Goal: Task Accomplishment & Management: Complete application form

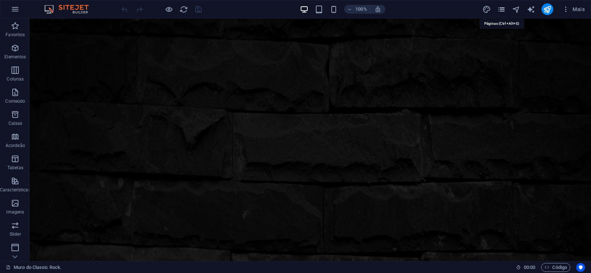
click at [504, 11] on icon "pages" at bounding box center [501, 9] width 8 height 8
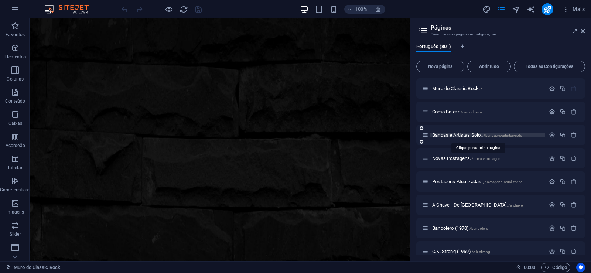
click at [454, 135] on span "Bandas e Artistas Solo.. /bandas-e-artistas-solo" at bounding box center [477, 135] width 90 height 6
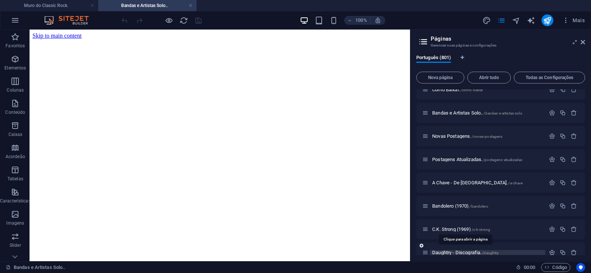
click at [447, 253] on span "Daughtry - Discografia. /daughtry" at bounding box center [465, 253] width 66 height 6
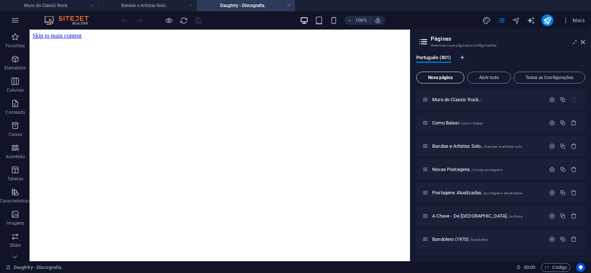
click at [435, 77] on span "Nova página" at bounding box center [439, 77] width 41 height 4
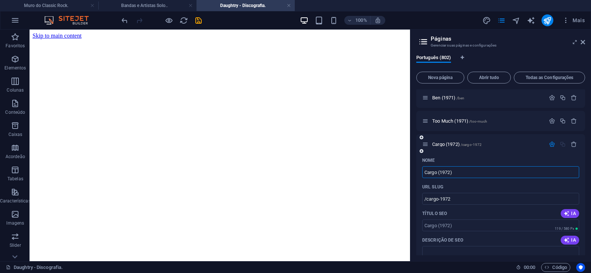
type input "Cargo (1972)"
type input "/cargo-1972"
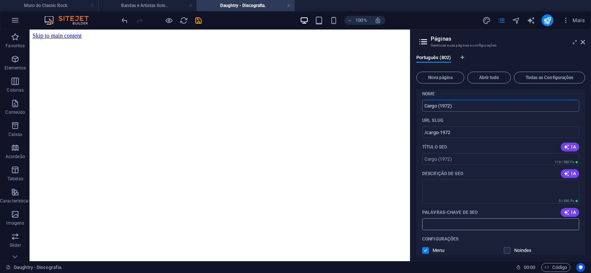
click at [446, 226] on input "Palavras-chave de SEO" at bounding box center [500, 224] width 157 height 12
paste input "Cargo (1972) Download."
type input "Cargo (1972) Download."
click at [461, 191] on textarea "Descrição de SEO" at bounding box center [500, 191] width 157 height 24
type textarea "v"
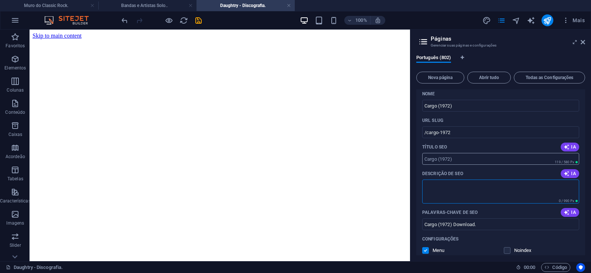
paste textarea "O Cargo foi formado em [GEOGRAPHIC_DATA] no ano de 1970, no começo o nome da ba…"
click at [470, 188] on textarea "O Cargo foi formado em [GEOGRAPHIC_DATA] no ano de 1970, no começo o nome da ba…" at bounding box center [500, 191] width 157 height 24
type textarea "O Cargo foi formado em [GEOGRAPHIC_DATA] no ano de 1970, no começo o nome da ba…"
click at [439, 134] on input "/cargo-1972" at bounding box center [500, 132] width 157 height 12
drag, startPoint x: 439, startPoint y: 132, endPoint x: 426, endPoint y: 135, distance: 13.0
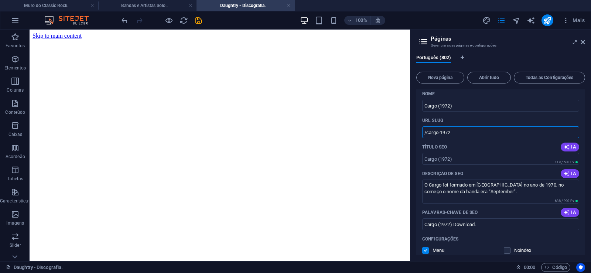
click at [426, 135] on input "/cargo-1972" at bounding box center [500, 132] width 157 height 12
click at [449, 133] on input "/cargo-1972" at bounding box center [500, 132] width 157 height 12
drag, startPoint x: 439, startPoint y: 131, endPoint x: 465, endPoint y: 134, distance: 26.0
click at [465, 134] on input "/cargo-1972" at bounding box center [500, 132] width 157 height 12
type input "/cargo"
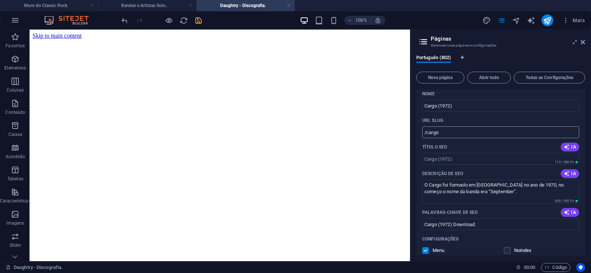
scroll to position [18619, 0]
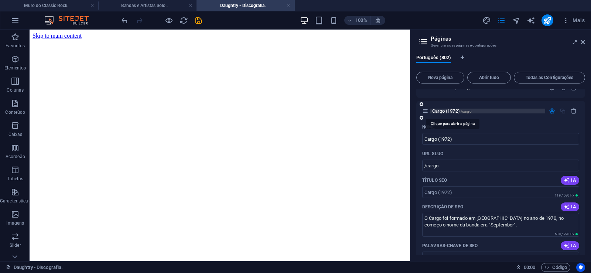
click at [440, 111] on span "Cargo (1972) /cargo" at bounding box center [452, 111] width 40 height 6
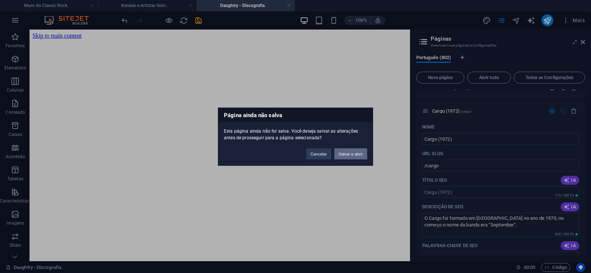
click at [354, 156] on button "Salvar e abrir" at bounding box center [350, 153] width 33 height 11
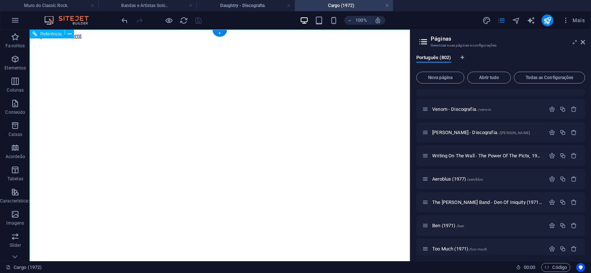
scroll to position [0, 0]
click at [584, 42] on icon at bounding box center [582, 42] width 4 height 6
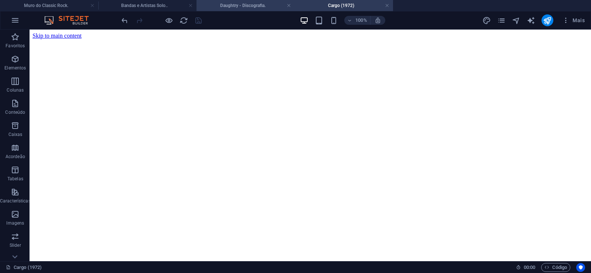
click at [239, 4] on h4 "Daughtry - Discografia." at bounding box center [245, 5] width 98 height 8
click figure
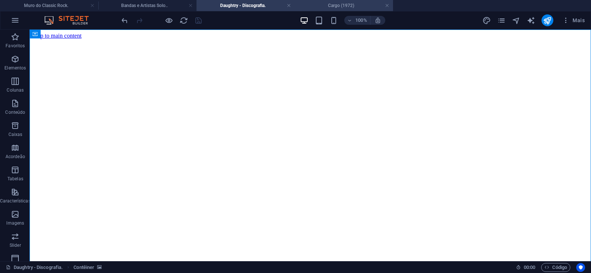
click at [344, 4] on h4 "Cargo (1972)" at bounding box center [344, 5] width 98 height 8
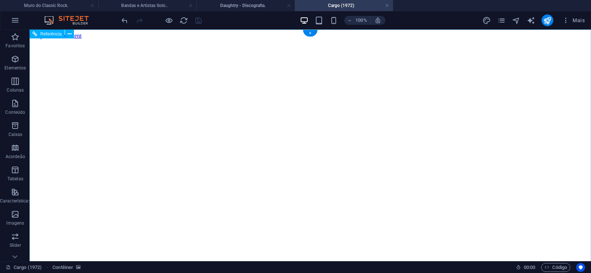
click at [54, 39] on figure at bounding box center [309, 39] width 555 height 0
drag, startPoint x: 558, startPoint y: 130, endPoint x: 579, endPoint y: 268, distance: 139.6
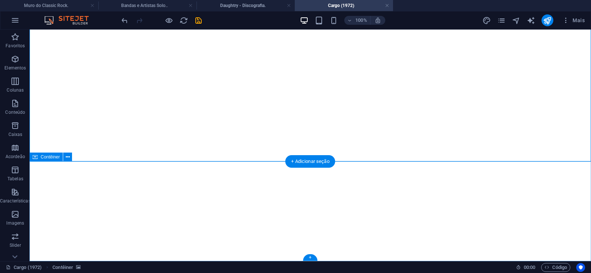
click div "Solte o conteúdo aqui ou Adicionar elementos Colar área de transferência"
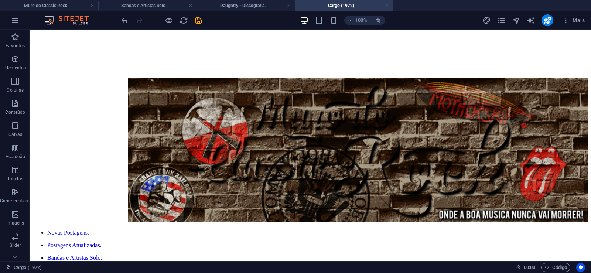
scroll to position [0, 0]
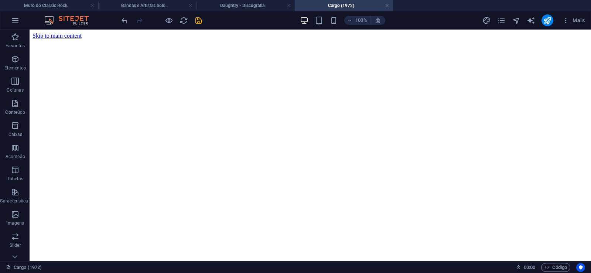
drag, startPoint x: 558, startPoint y: 222, endPoint x: 508, endPoint y: 24, distance: 204.4
click figure
click div "Daughtry - Discografia."
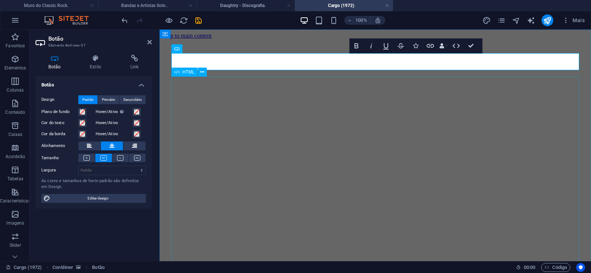
scroll to position [0, 6]
click div "Daughtry é uma banda norte-americana de rock liderada pelo ex-participante do p…"
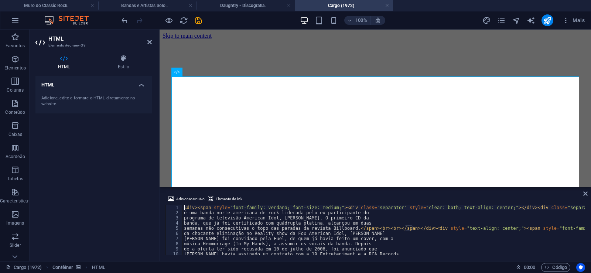
type textarea "de a oferta ter sido recusada em 10 de julho de 2006, foi anunciado que"
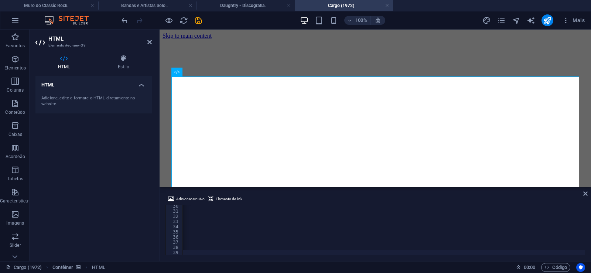
scroll to position [0, 24538]
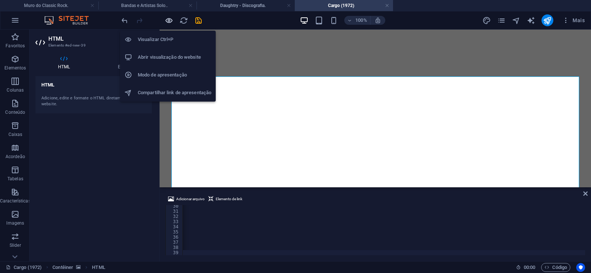
click at [168, 21] on icon "button" at bounding box center [169, 20] width 8 height 8
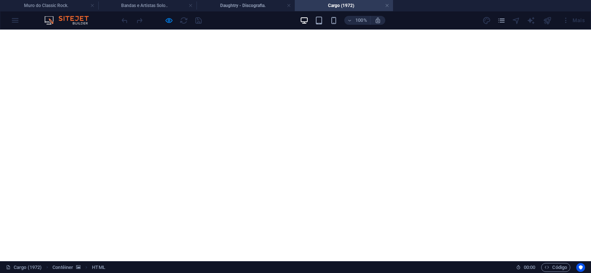
scroll to position [256, 0]
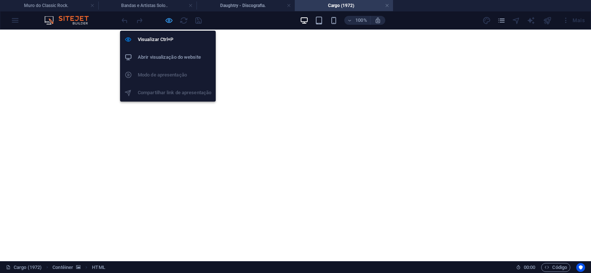
click at [168, 22] on icon "button" at bounding box center [169, 20] width 8 height 8
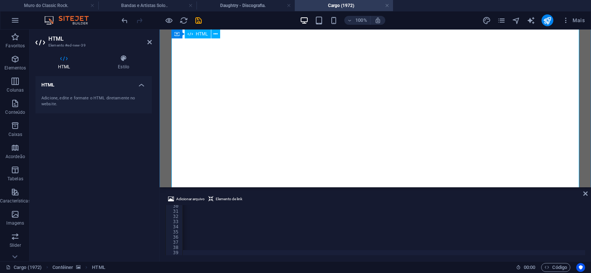
scroll to position [151, 0]
type textarea "<span style="color: white; font-family: verdana; font-size: medium;"><span><spa…"
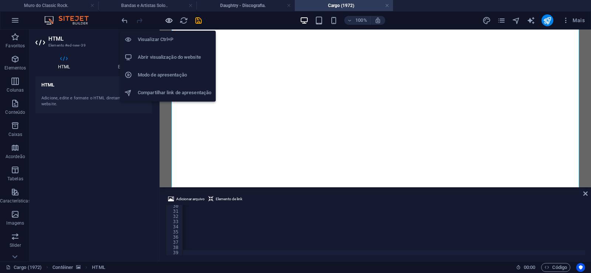
click at [168, 18] on icon "button" at bounding box center [169, 20] width 8 height 8
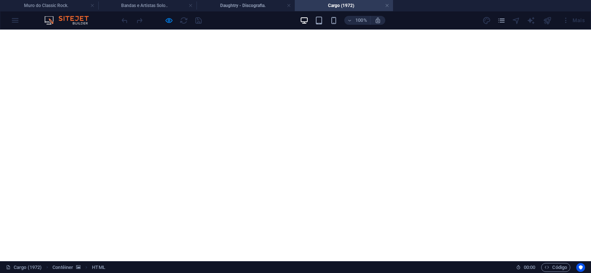
scroll to position [680, 0]
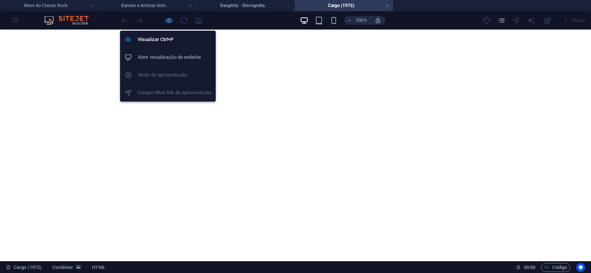
click at [168, 18] on icon "button" at bounding box center [169, 20] width 8 height 8
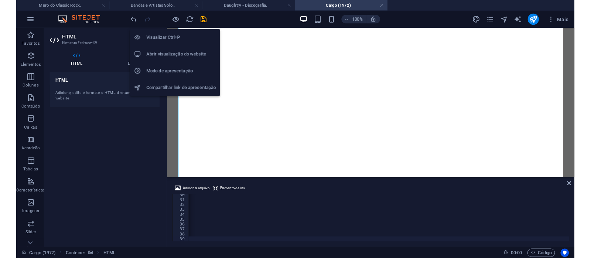
scroll to position [0, 24509]
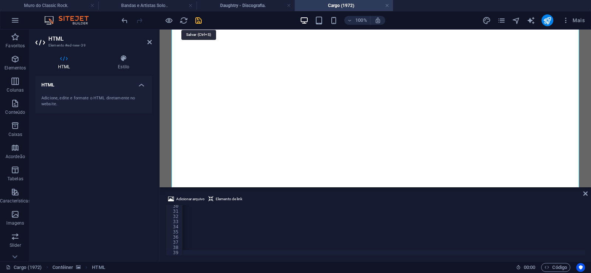
click at [196, 21] on icon "save" at bounding box center [198, 20] width 8 height 8
click at [388, 4] on link at bounding box center [387, 5] width 4 height 7
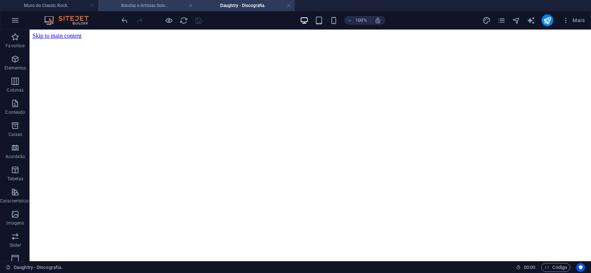
click at [147, 4] on h4 "Bandas e Artistas Solo.." at bounding box center [147, 5] width 98 height 8
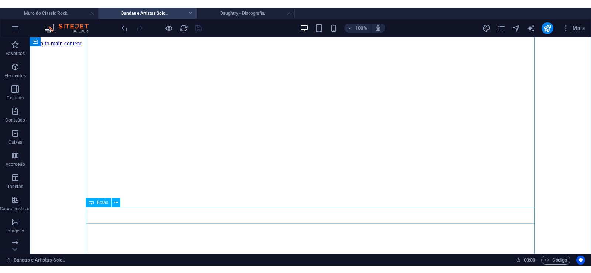
scroll to position [2903, 0]
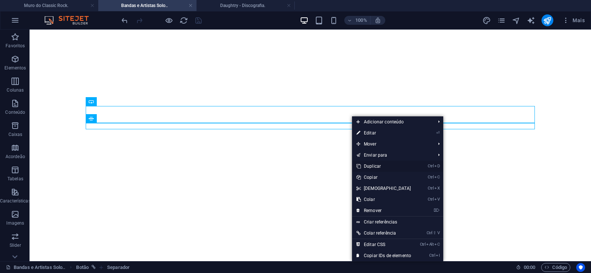
click at [373, 168] on link "Ctrl D Duplicar" at bounding box center [384, 166] width 64 height 11
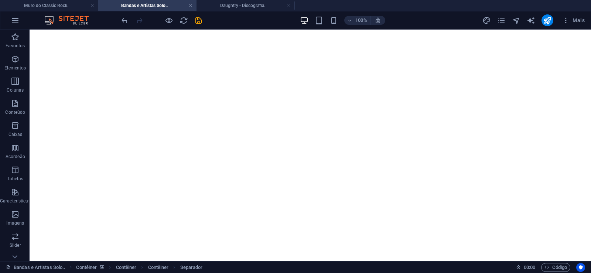
drag, startPoint x: 352, startPoint y: 143, endPoint x: 351, endPoint y: 133, distance: 10.0
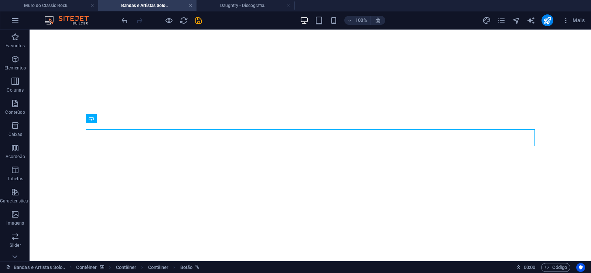
select select "px"
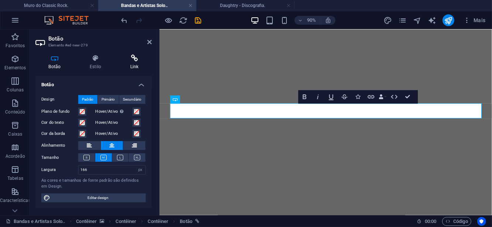
click at [132, 62] on icon at bounding box center [134, 58] width 35 height 7
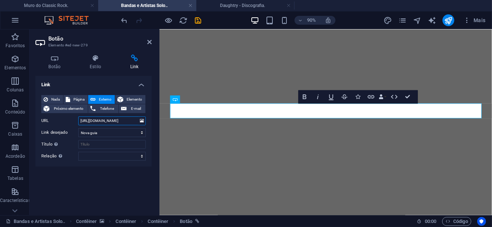
drag, startPoint x: 110, startPoint y: 122, endPoint x: 132, endPoint y: 123, distance: 22.2
click at [132, 123] on input "[URL][DOMAIN_NAME]" at bounding box center [112, 121] width 68 height 9
paste input "go"
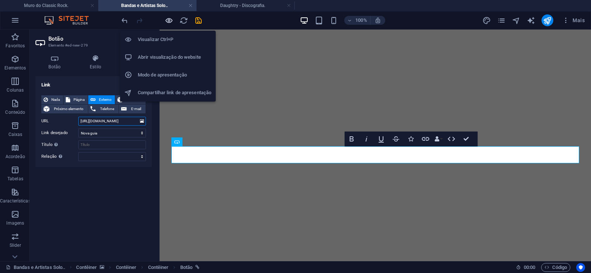
type input "[URL][DOMAIN_NAME]"
drag, startPoint x: 168, startPoint y: 19, endPoint x: 173, endPoint y: 93, distance: 74.0
click at [168, 19] on icon "button" at bounding box center [169, 20] width 8 height 8
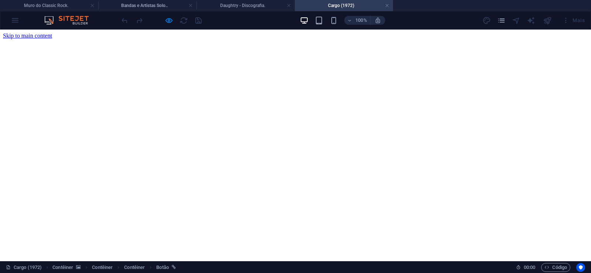
scroll to position [0, 0]
drag, startPoint x: 388, startPoint y: 4, endPoint x: 351, endPoint y: 71, distance: 76.4
click at [388, 4] on link at bounding box center [387, 5] width 4 height 7
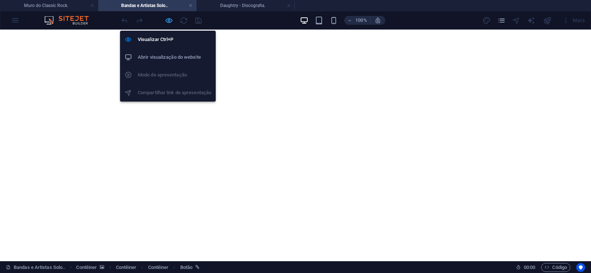
click at [170, 18] on icon "button" at bounding box center [169, 20] width 8 height 8
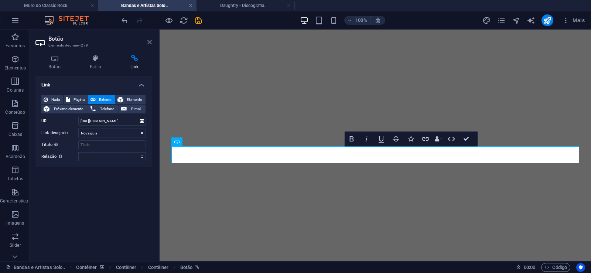
click at [151, 42] on icon at bounding box center [149, 42] width 4 height 6
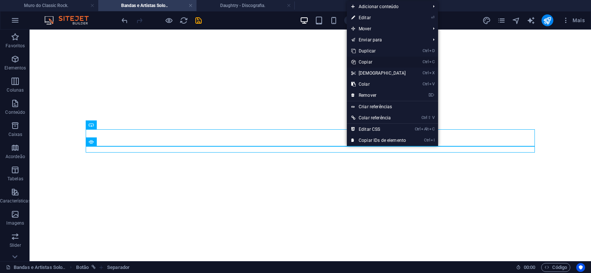
click at [367, 62] on link "Ctrl C Copiar" at bounding box center [379, 61] width 64 height 11
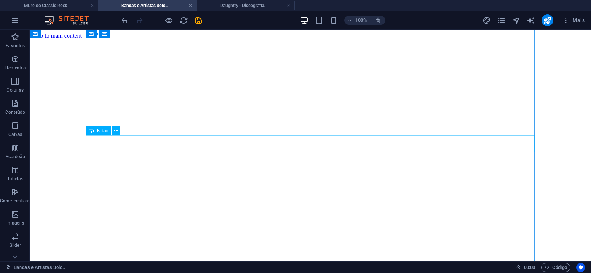
scroll to position [226, 0]
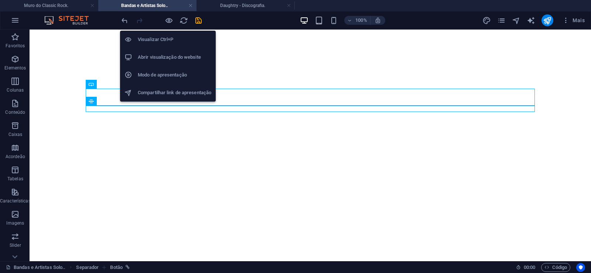
drag, startPoint x: 170, startPoint y: 21, endPoint x: 151, endPoint y: 32, distance: 22.5
click at [170, 21] on icon "button" at bounding box center [169, 20] width 8 height 8
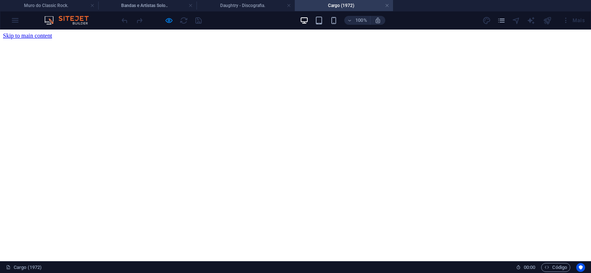
scroll to position [0, 0]
click at [388, 5] on link at bounding box center [387, 5] width 4 height 7
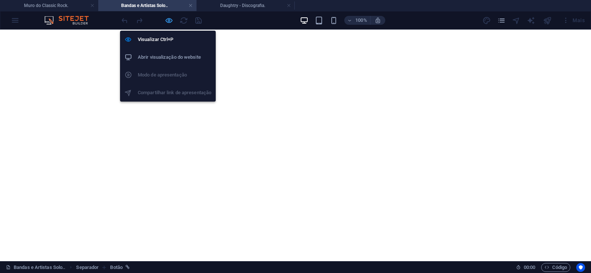
click at [170, 18] on icon "button" at bounding box center [169, 20] width 8 height 8
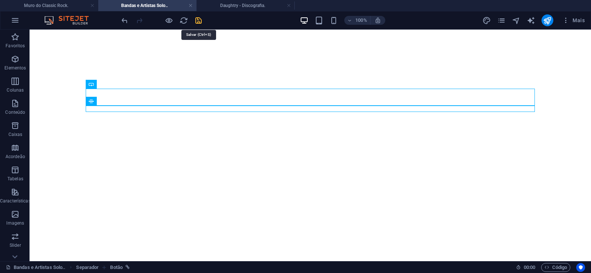
click at [196, 22] on icon "save" at bounding box center [198, 20] width 8 height 8
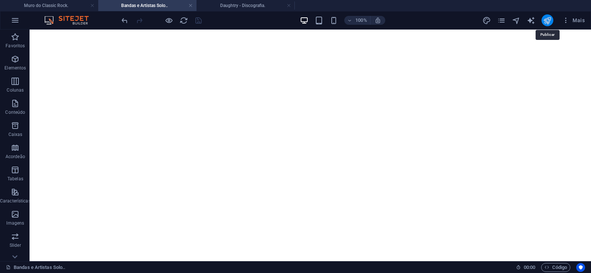
click at [543, 21] on icon "publish" at bounding box center [547, 20] width 8 height 8
